Goal: Task Accomplishment & Management: Complete application form

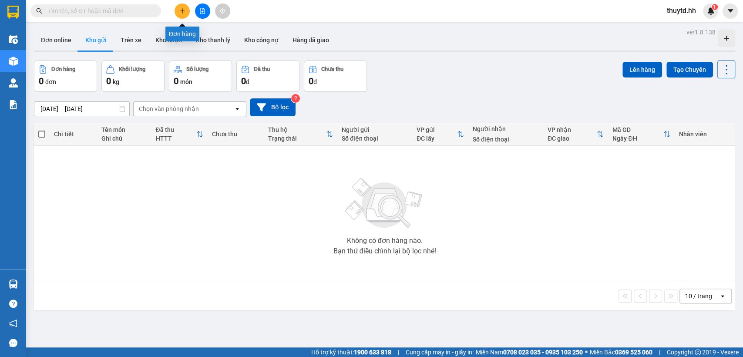
click at [184, 10] on icon "plus" at bounding box center [182, 11] width 6 height 6
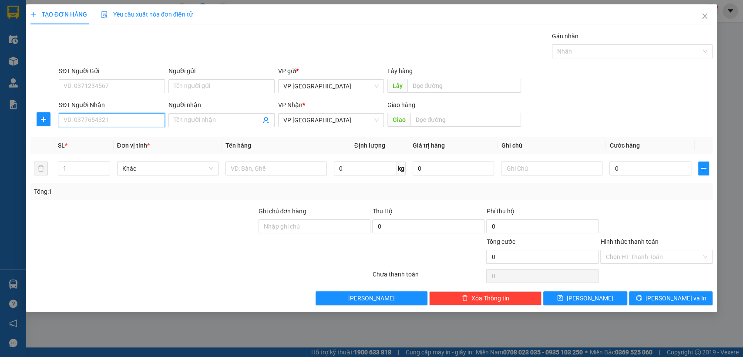
click at [143, 120] on input "SĐT Người Nhận" at bounding box center [112, 120] width 106 height 14
type input "0902633608"
click at [97, 140] on div "0902633608" at bounding box center [112, 138] width 96 height 10
type input "bai xe"
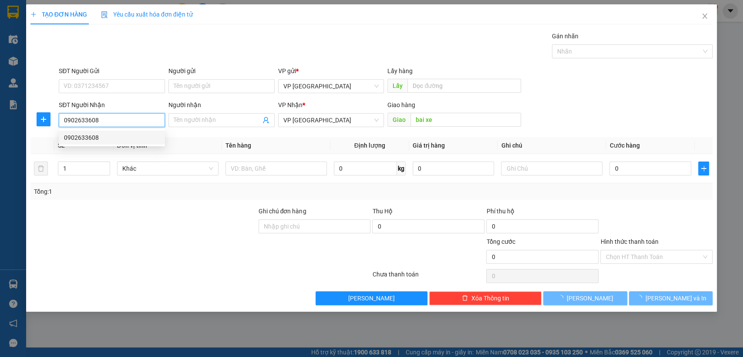
type input "30.000"
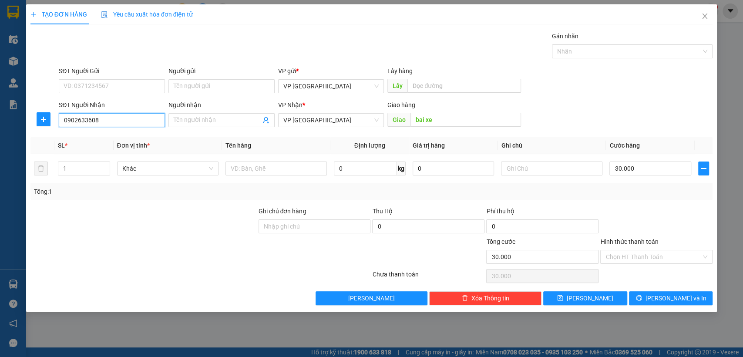
type input "0902633608"
click at [574, 293] on button "[PERSON_NAME]" at bounding box center [585, 298] width 84 height 14
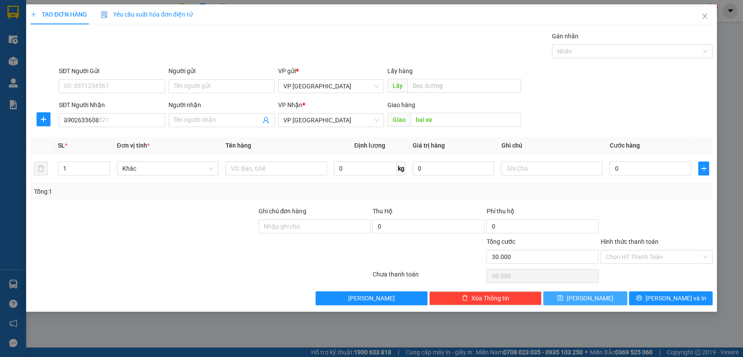
type input "0"
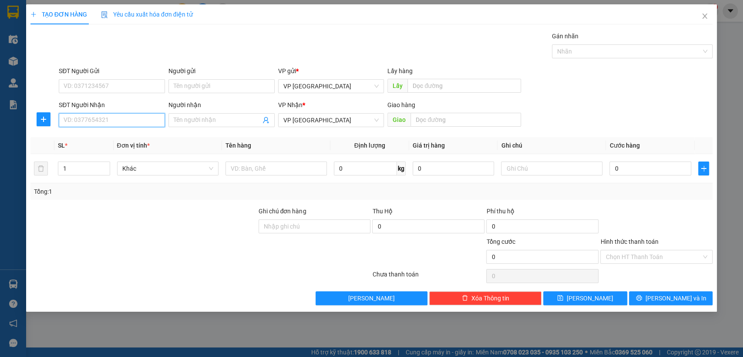
click at [97, 120] on input "SĐT Người Nhận" at bounding box center [112, 120] width 106 height 14
type input "0703316802"
click at [94, 134] on div "0703316802 - Chị Na" at bounding box center [112, 138] width 96 height 10
type input "Chị Na"
type input "bãi [croi]"
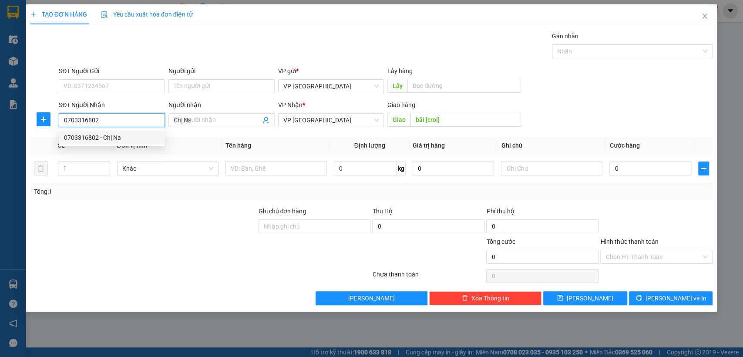
type input "100.000"
type input "0703316802"
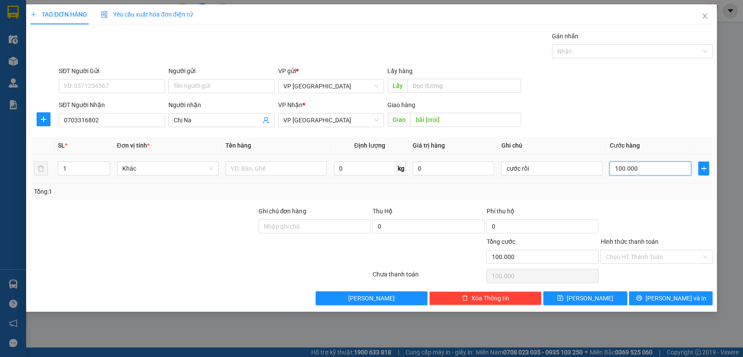
click at [665, 170] on input "100.000" at bounding box center [650, 168] width 82 height 14
type input "1"
type input "15"
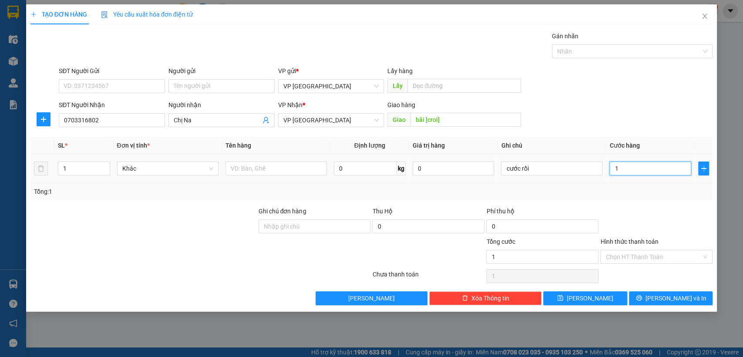
type input "15"
type input "150"
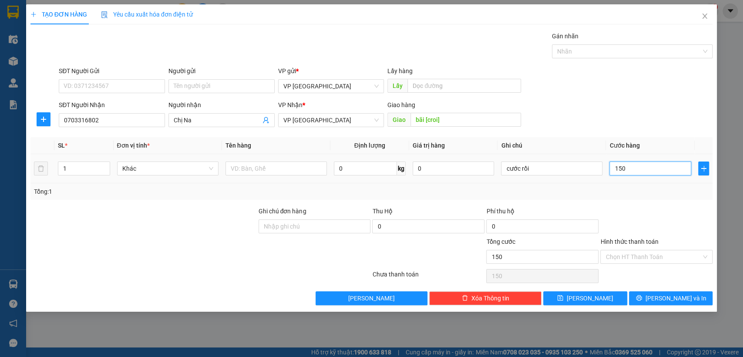
type input "1.500"
type input "15.000"
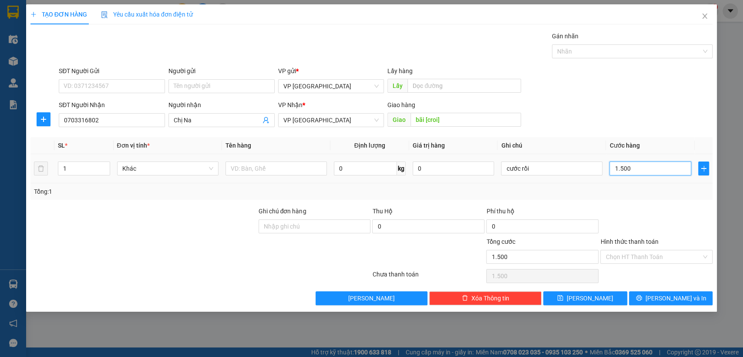
type input "15.000"
type input "150.000"
click at [672, 255] on input "Hình thức thanh toán" at bounding box center [653, 256] width 96 height 13
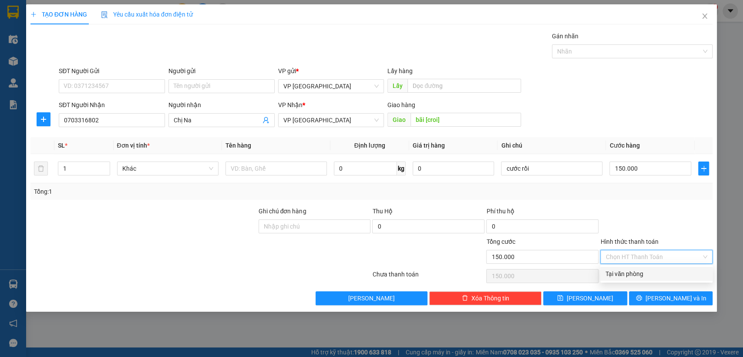
click at [632, 272] on div "Tại văn phòng" at bounding box center [656, 274] width 102 height 10
type input "0"
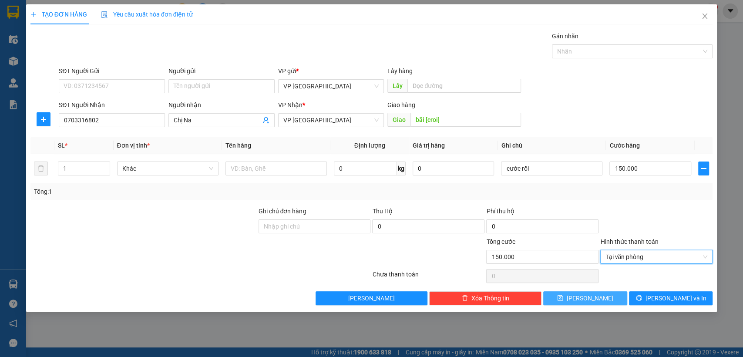
click at [597, 296] on button "[PERSON_NAME]" at bounding box center [585, 298] width 84 height 14
type input "0"
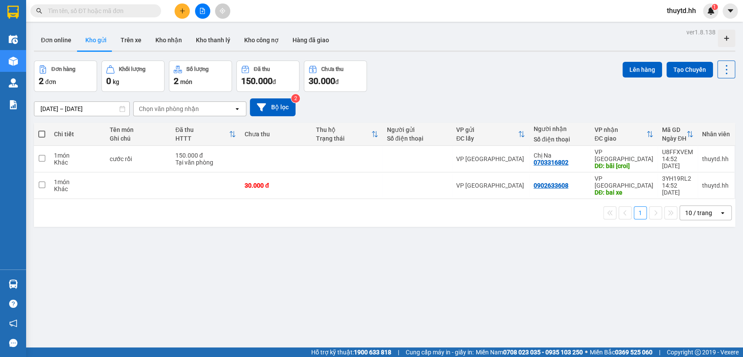
drag, startPoint x: 42, startPoint y: 135, endPoint x: 59, endPoint y: 123, distance: 20.5
click at [43, 135] on span at bounding box center [41, 134] width 7 height 7
click at [42, 130] on input "checkbox" at bounding box center [42, 130] width 0 height 0
checkbox input "true"
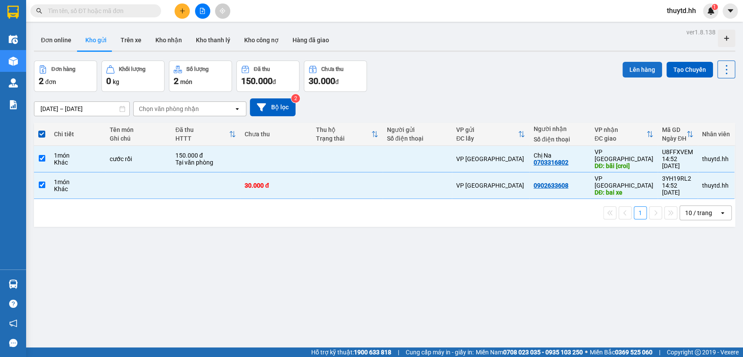
click at [648, 67] on button "Lên hàng" at bounding box center [642, 70] width 40 height 16
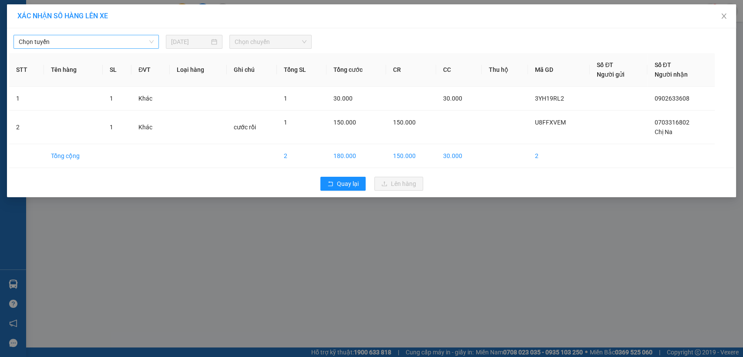
click at [138, 43] on span "Chọn tuyến" at bounding box center [86, 41] width 135 height 13
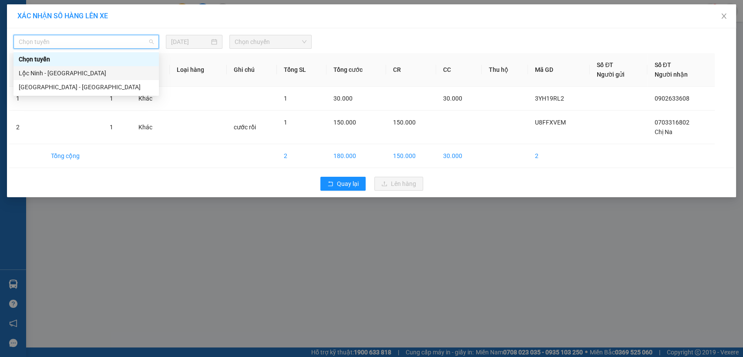
click at [37, 72] on div "Lộc Ninh - [GEOGRAPHIC_DATA]" at bounding box center [86, 73] width 135 height 10
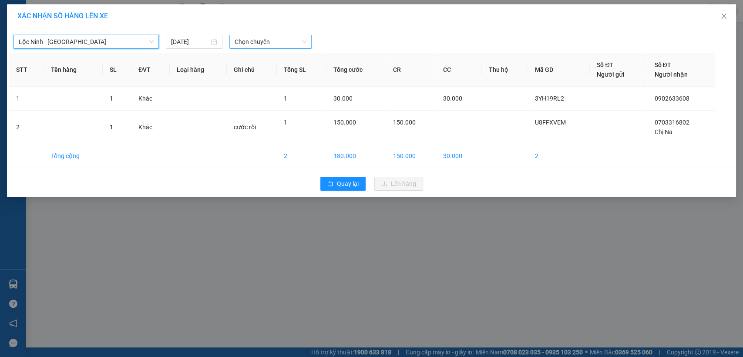
click at [290, 40] on span "Chọn chuyến" at bounding box center [270, 41] width 71 height 13
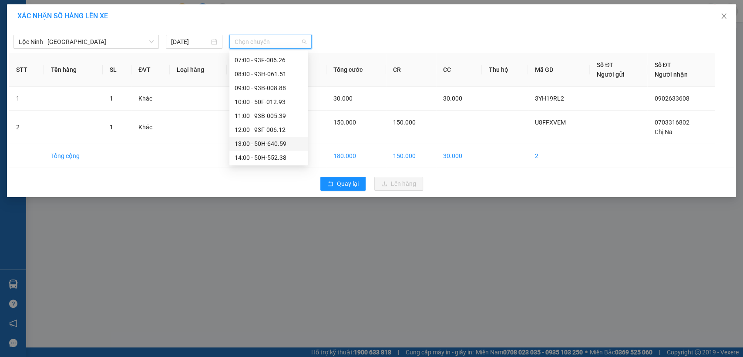
scroll to position [145, 0]
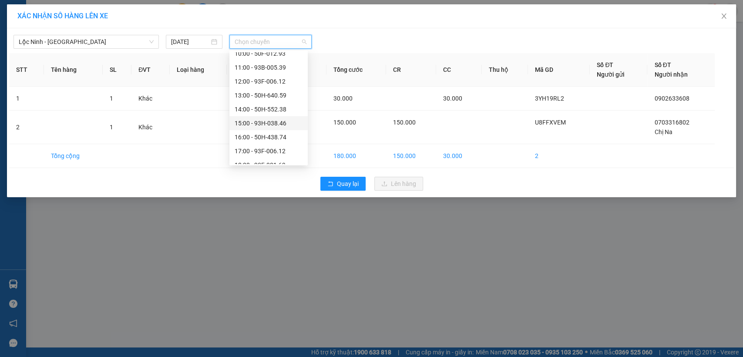
click at [245, 120] on div "15:00 - 93H-038.46" at bounding box center [269, 123] width 68 height 10
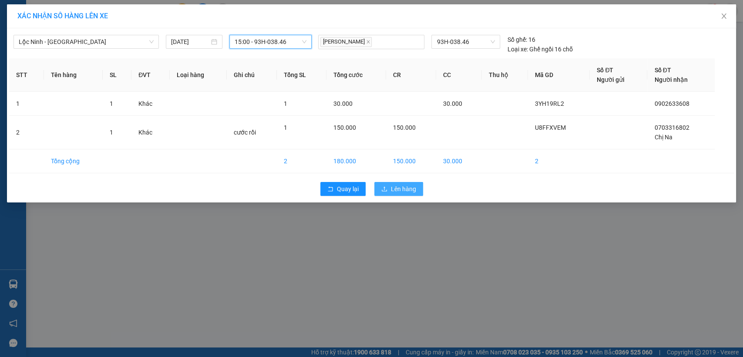
click at [397, 192] on span "Lên hàng" at bounding box center [403, 189] width 25 height 10
